Goal: Information Seeking & Learning: Learn about a topic

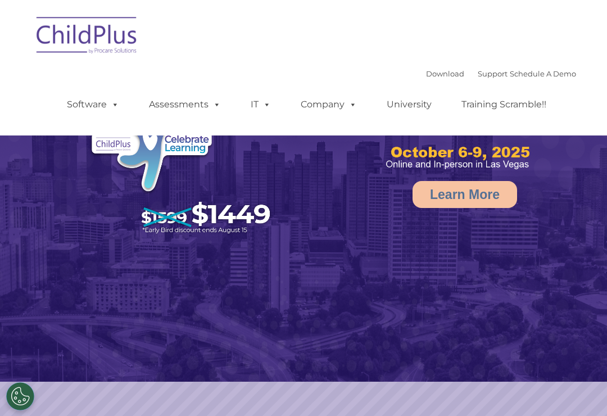
select select "MEDIUM"
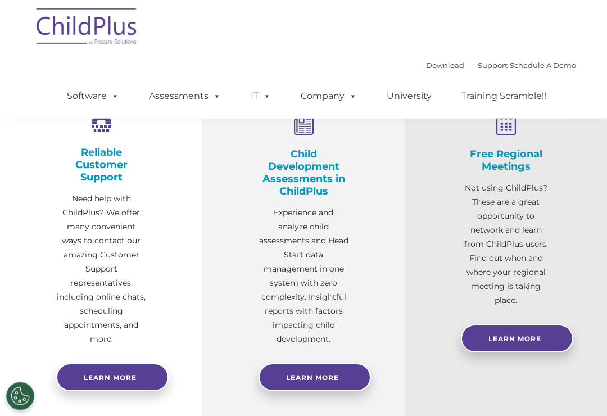
scroll to position [412, 0]
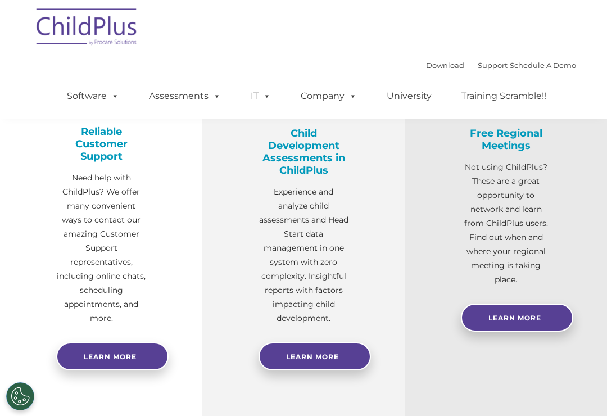
click at [288, 350] on link "Learn More" at bounding box center [315, 356] width 112 height 28
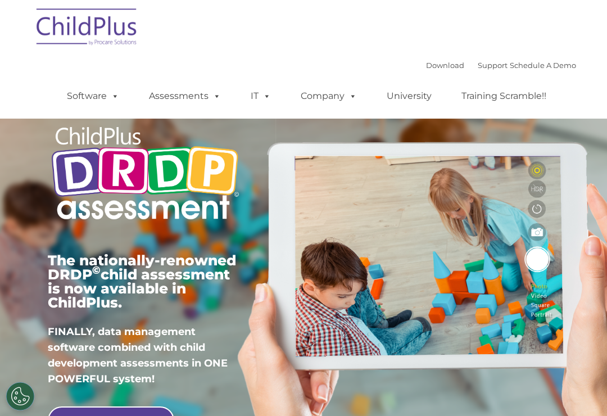
click at [260, 101] on span at bounding box center [265, 96] width 12 height 11
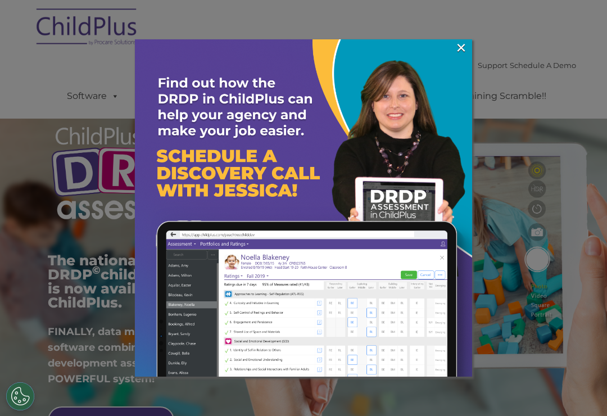
click at [461, 52] on link "×" at bounding box center [461, 47] width 13 height 11
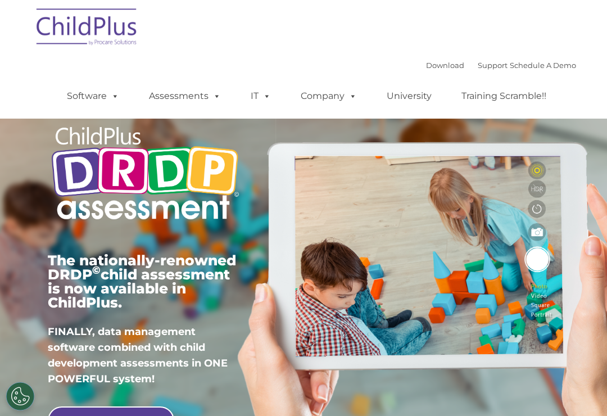
click at [63, 22] on img at bounding box center [87, 29] width 112 height 56
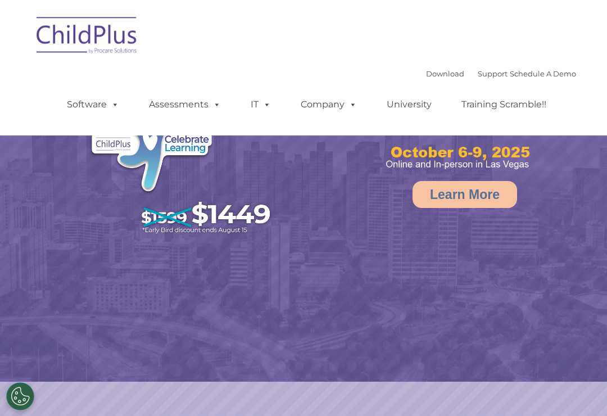
select select "MEDIUM"
